Goal: Information Seeking & Learning: Check status

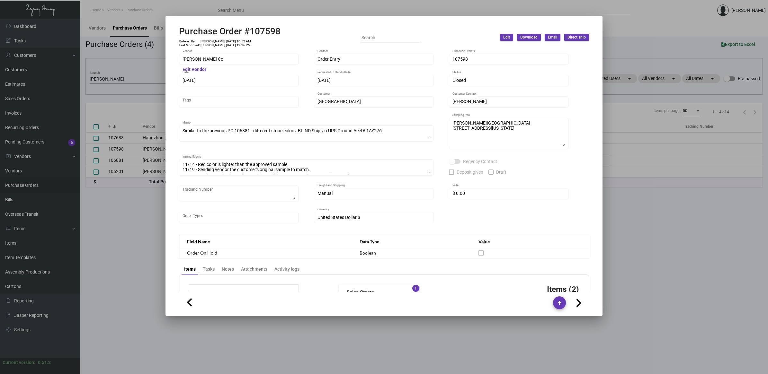
scroll to position [402, 0]
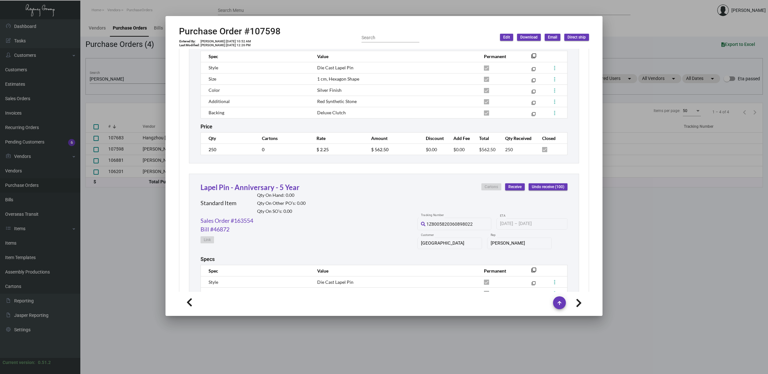
click at [148, 225] on div at bounding box center [384, 187] width 768 height 374
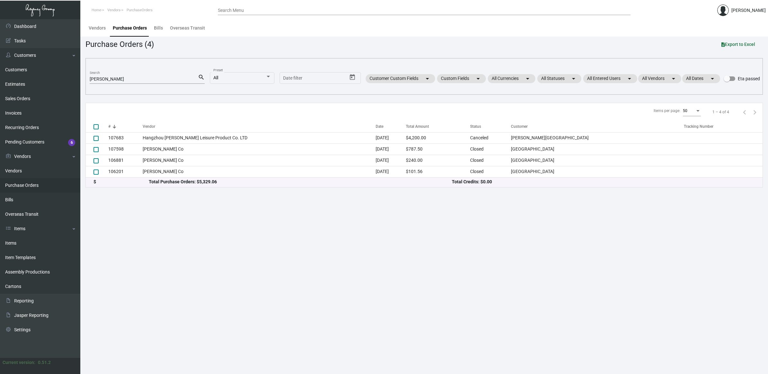
click at [39, 185] on link "Purchase Orders" at bounding box center [40, 185] width 80 height 14
click at [32, 70] on link "Customers" at bounding box center [40, 70] width 80 height 14
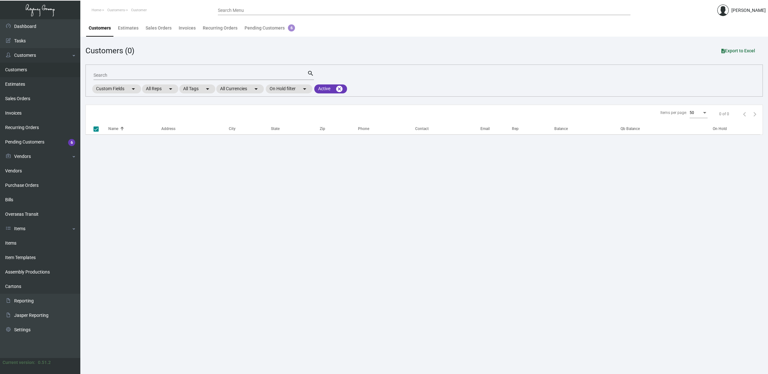
click at [102, 75] on input "Search" at bounding box center [200, 75] width 214 height 5
type input "half"
checkbox input "false"
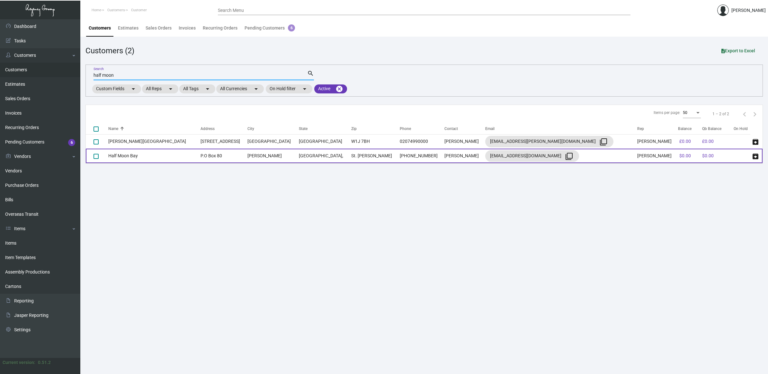
type input "half moon"
click at [200, 154] on td "P.O Box 80" at bounding box center [223, 156] width 47 height 14
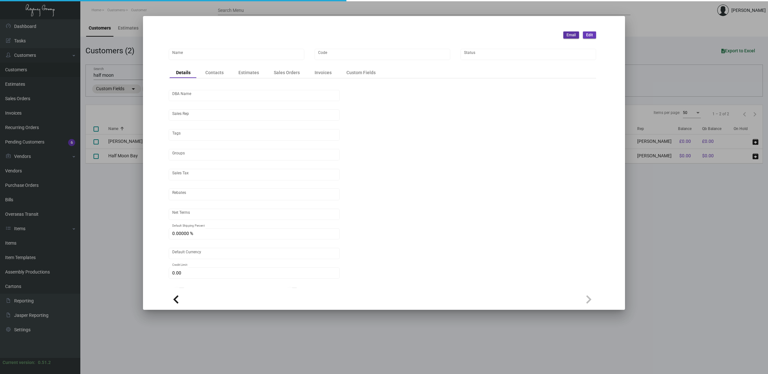
type input "Half Moon Bay"
type input "HMBSLMNDR"
type input "[PERSON_NAME]"
type input "Out of State"
type input "COD"
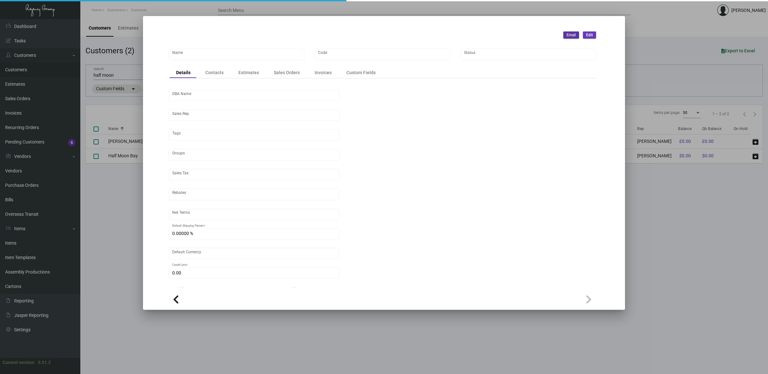
type input "8.00000 %"
type input "United States Dollar $"
type input "$ 0.00"
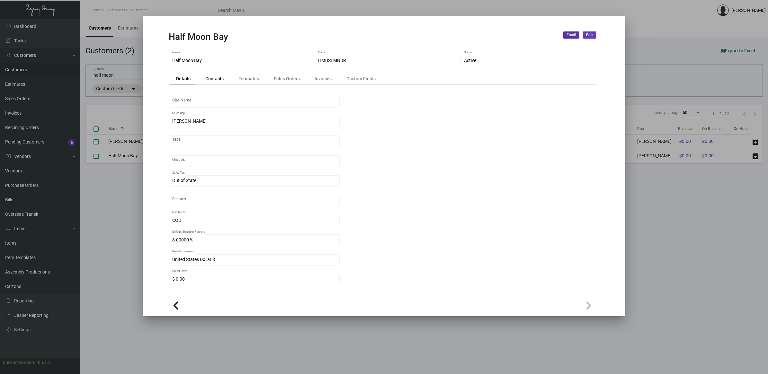
click at [217, 78] on div "Contacts" at bounding box center [214, 78] width 18 height 7
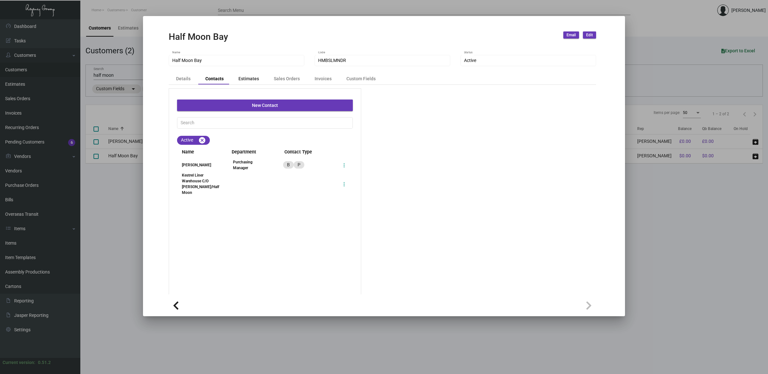
click at [252, 79] on div "Estimates" at bounding box center [248, 78] width 21 height 7
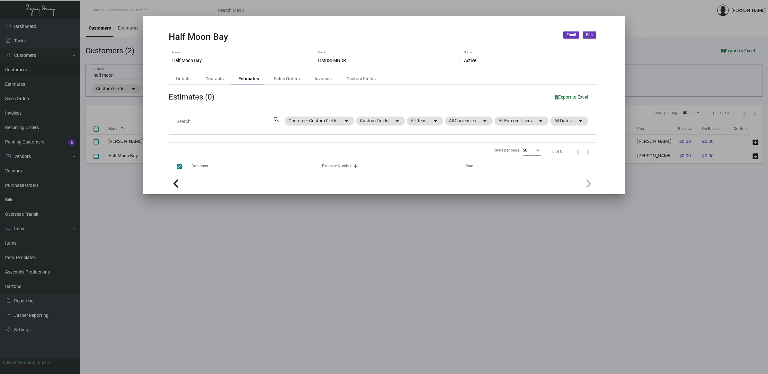
checkbox input "false"
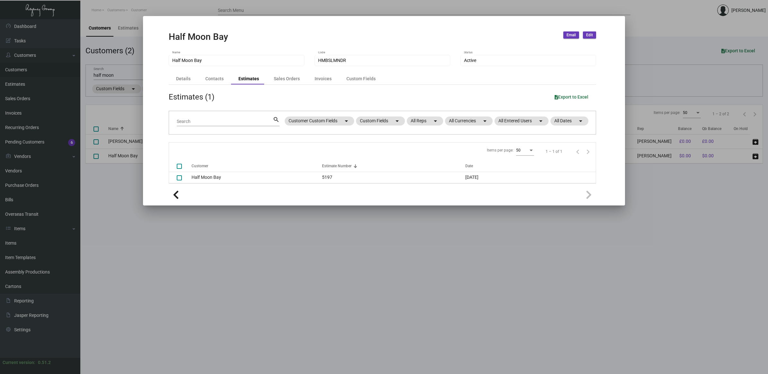
click at [0, 0] on div at bounding box center [0, 0] width 0 height 0
click at [284, 79] on div "Sales Orders" at bounding box center [287, 78] width 26 height 7
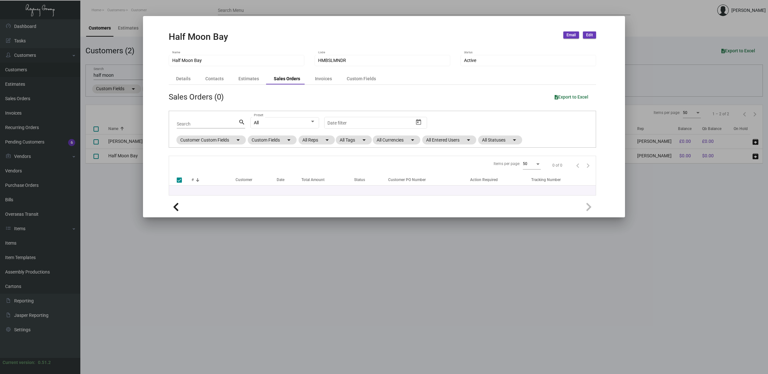
checkbox input "false"
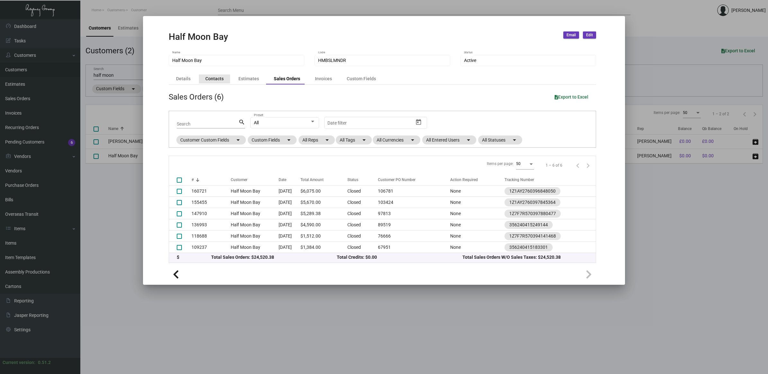
click at [219, 79] on div "Contacts" at bounding box center [214, 78] width 18 height 7
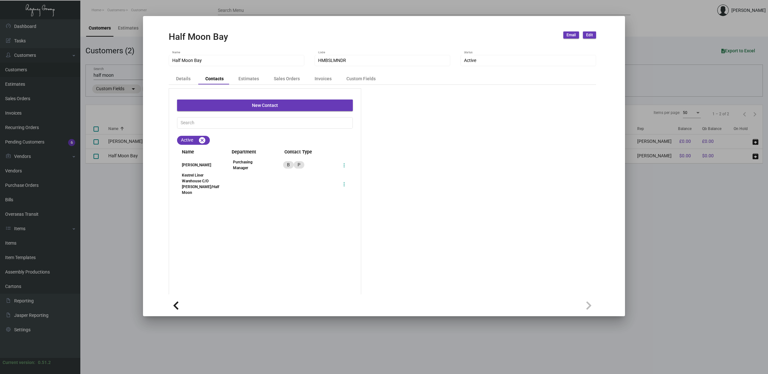
click at [193, 163] on div "[PERSON_NAME]" at bounding box center [199, 165] width 44 height 6
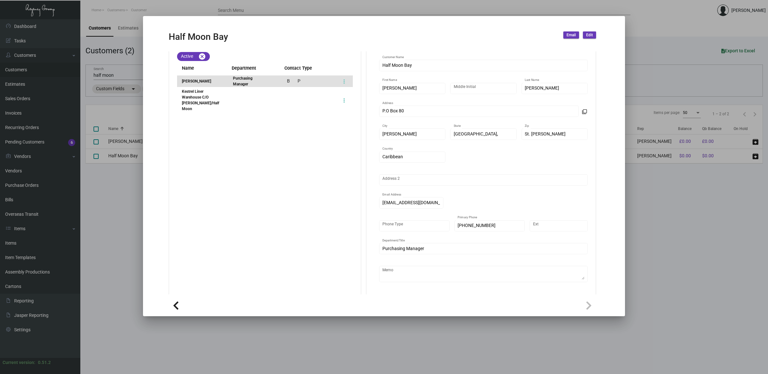
scroll to position [84, 0]
click at [375, 127] on div "[PERSON_NAME] Edit Details Notes Active Half Moon Bay Customer Name [PERSON_NAM…" at bounding box center [481, 150] width 230 height 293
click at [662, 209] on div at bounding box center [384, 187] width 768 height 374
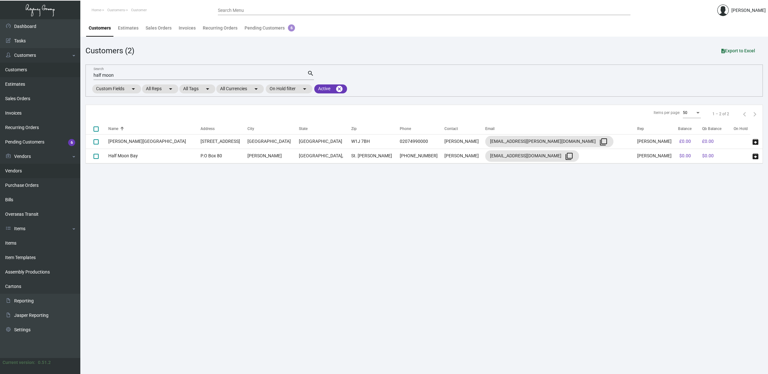
drag, startPoint x: 43, startPoint y: 182, endPoint x: 55, endPoint y: 174, distance: 14.5
click at [42, 182] on link "Purchase Orders" at bounding box center [40, 185] width 80 height 14
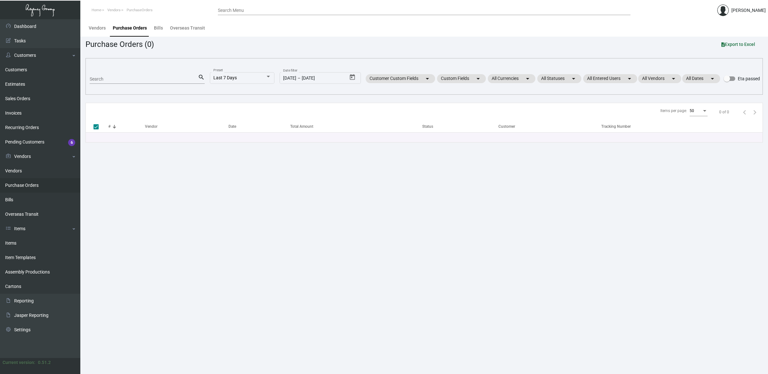
click at [137, 79] on input "Search" at bounding box center [144, 79] width 108 height 5
type input "half moon"
checkbox input "false"
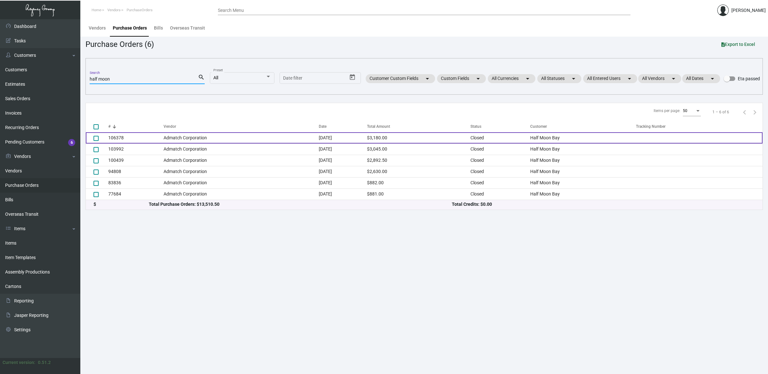
type input "half moon"
click at [212, 134] on td "Admatch Corporation" at bounding box center [241, 137] width 155 height 11
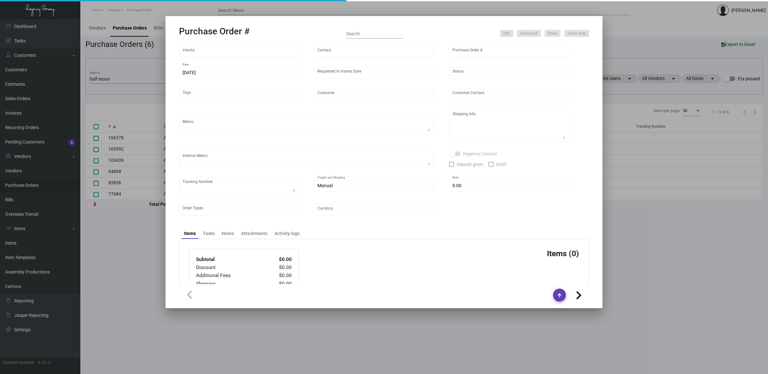
type input "Admatch Corporation"
type input "Order Entry"
type input "106378"
type input "[DATE]"
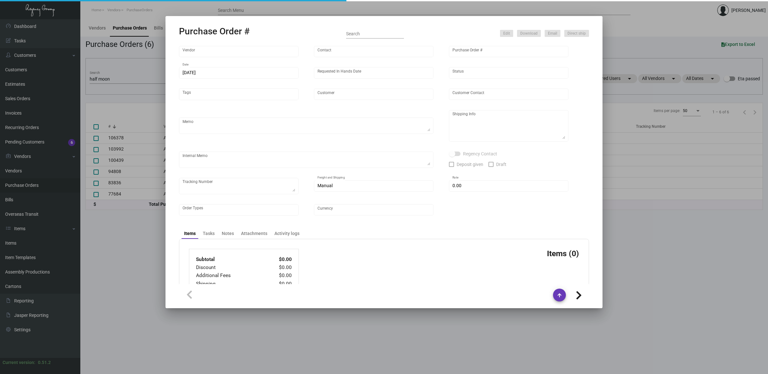
type input "Half Moon Bay"
type input "Kestrel Liner Warehouse C/O [PERSON_NAME]/Half Moon"
type textarea "Repeat Previous PO 103992. When ready to ship, contact: [EMAIL_ADDRESS][DOMAIN_…"
type textarea "Half Moon Bay - Kestrel Liner Warehouse C/O [PERSON_NAME]/Half Moon [STREET_ADD…"
type input "$ 0.00"
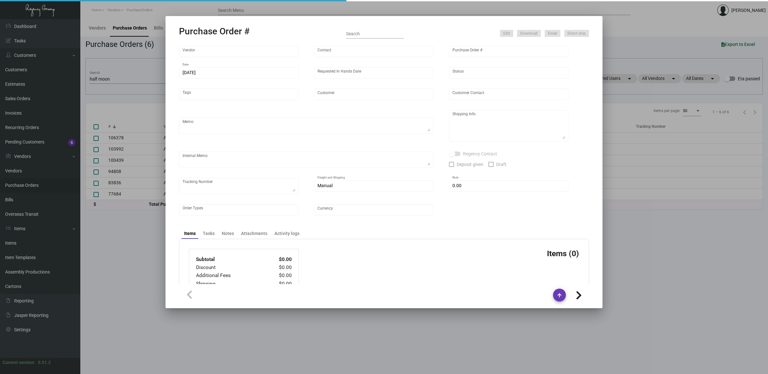
type input "United States Dollar $"
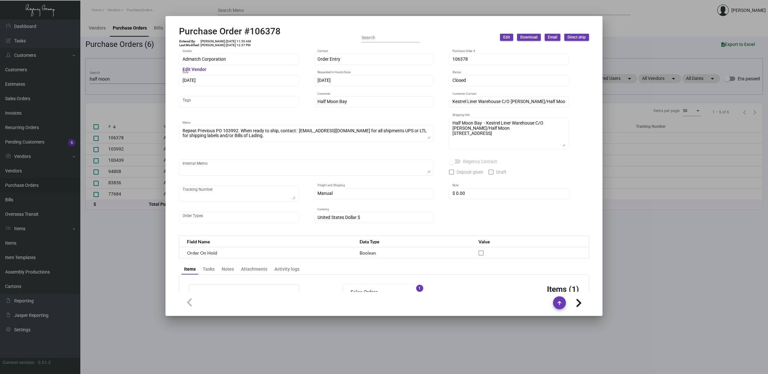
click at [93, 289] on div at bounding box center [384, 187] width 768 height 374
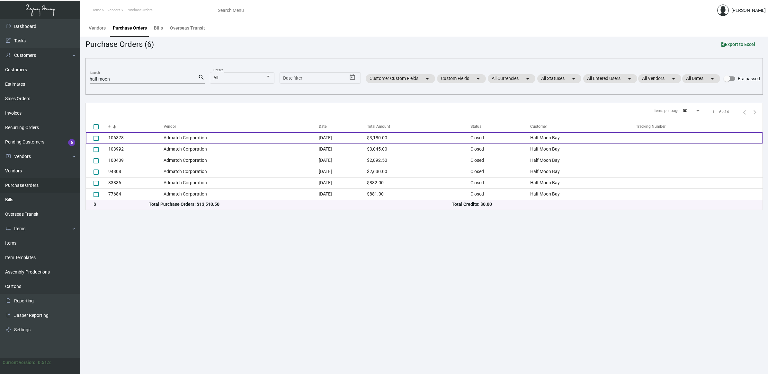
click at [129, 139] on td "106378" at bounding box center [135, 137] width 55 height 11
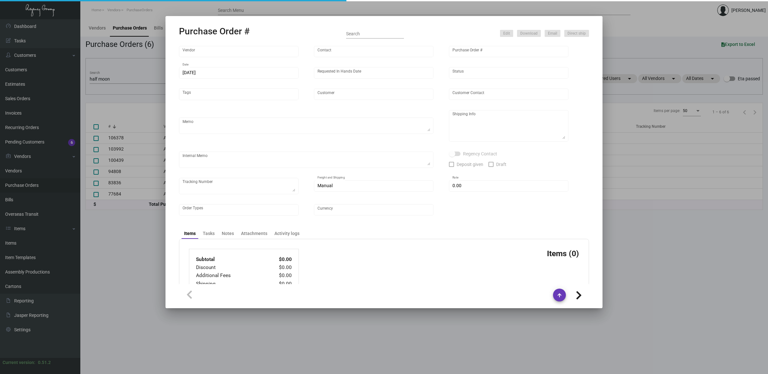
type input "Admatch Corporation"
type input "Order Entry"
type input "106378"
type input "[DATE]"
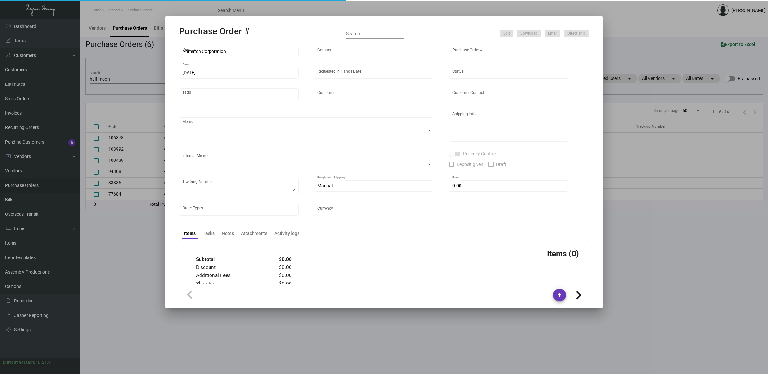
type input "Half Moon Bay"
type input "Kestrel Liner Warehouse C/O [PERSON_NAME]/Half Moon"
type textarea "Repeat Previous PO 103992. When ready to ship, contact: [EMAIL_ADDRESS][DOMAIN_…"
type textarea "Half Moon Bay - Kestrel Liner Warehouse C/O [PERSON_NAME]/Half Moon [STREET_ADD…"
type input "$ 0.00"
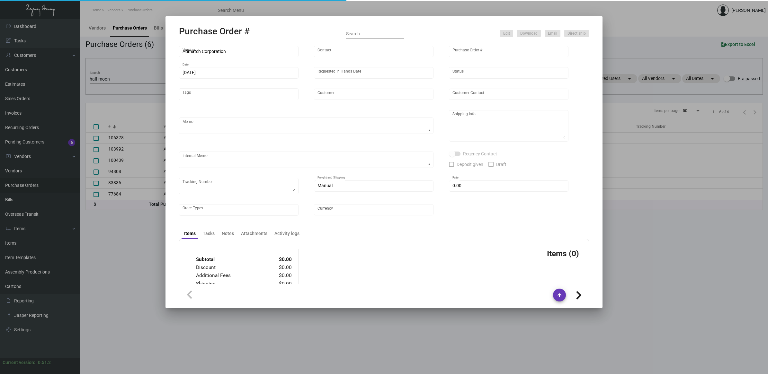
type input "United States Dollar $"
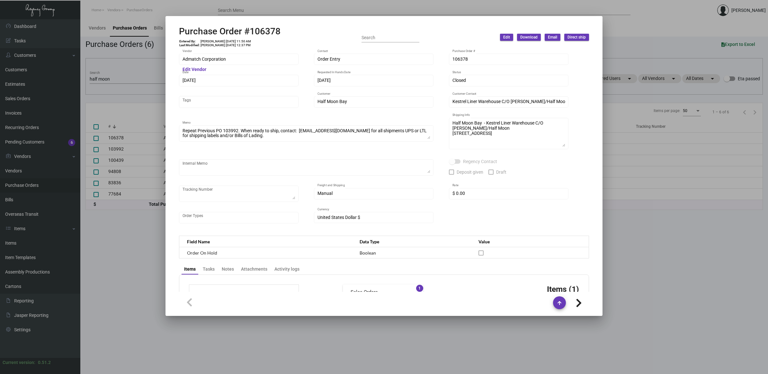
click at [261, 35] on h2 "Purchase Order #106378" at bounding box center [230, 31] width 102 height 11
copy h2 "106378"
